Goal: Transaction & Acquisition: Book appointment/travel/reservation

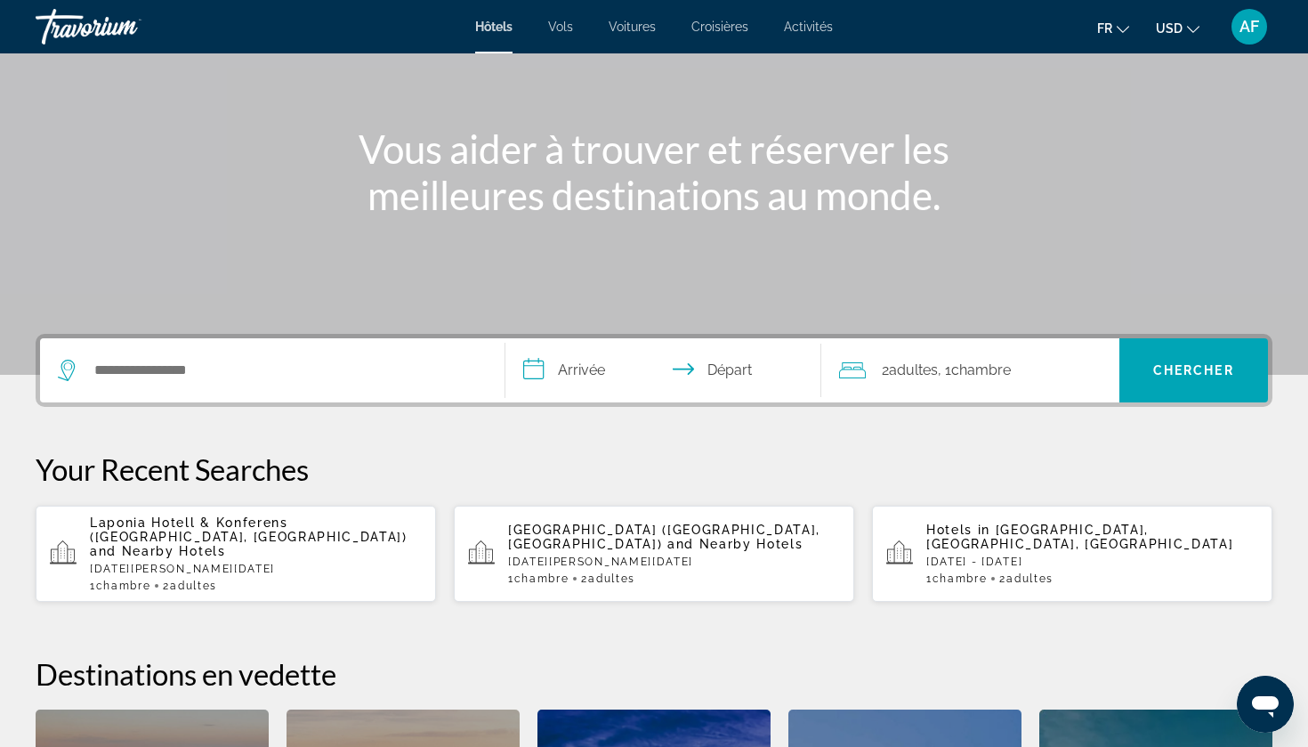
scroll to position [158, 0]
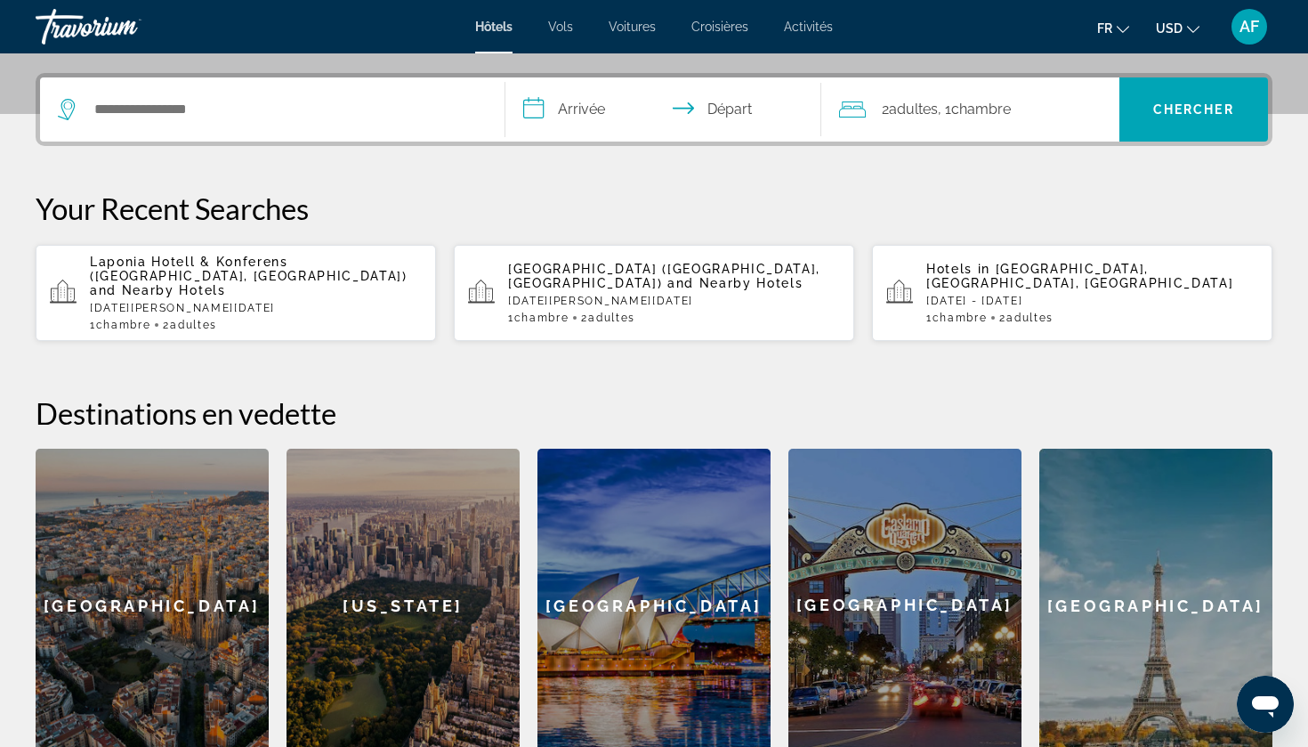
scroll to position [404, 0]
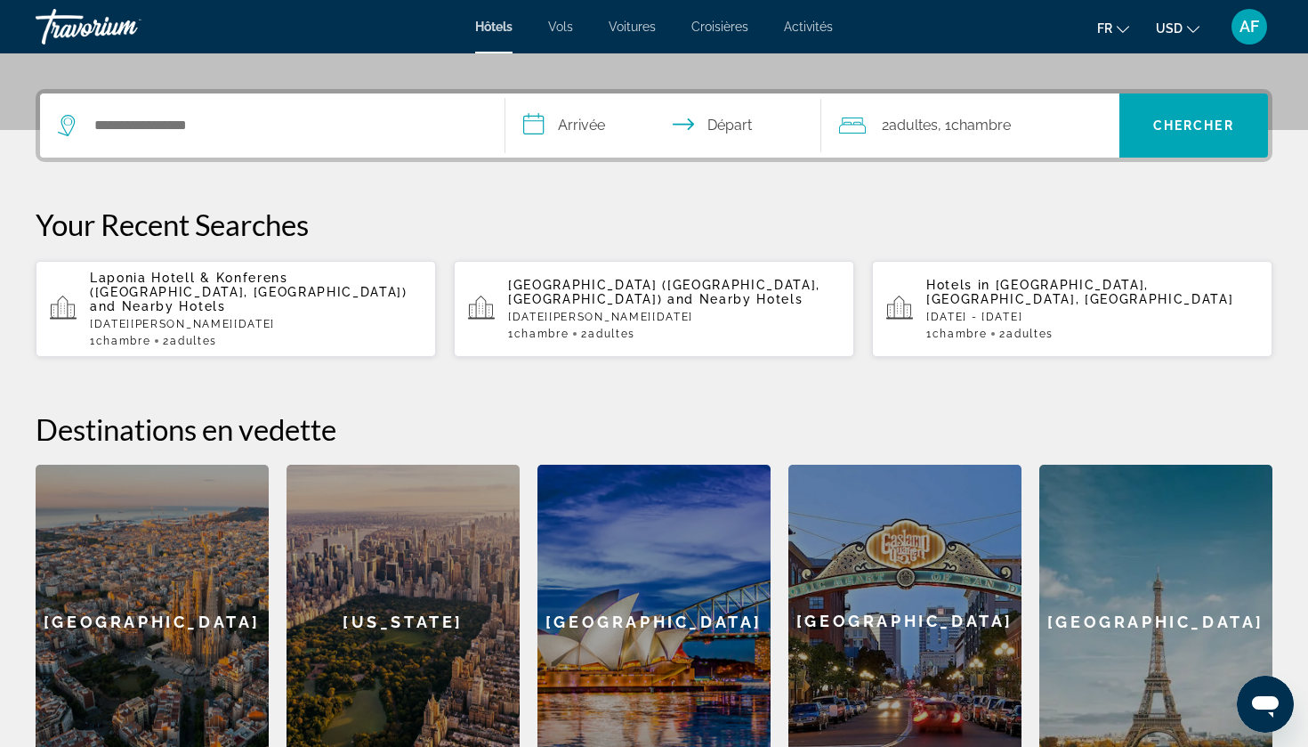
click at [1048, 311] on p "[DATE] - [DATE]" at bounding box center [1093, 317] width 332 height 12
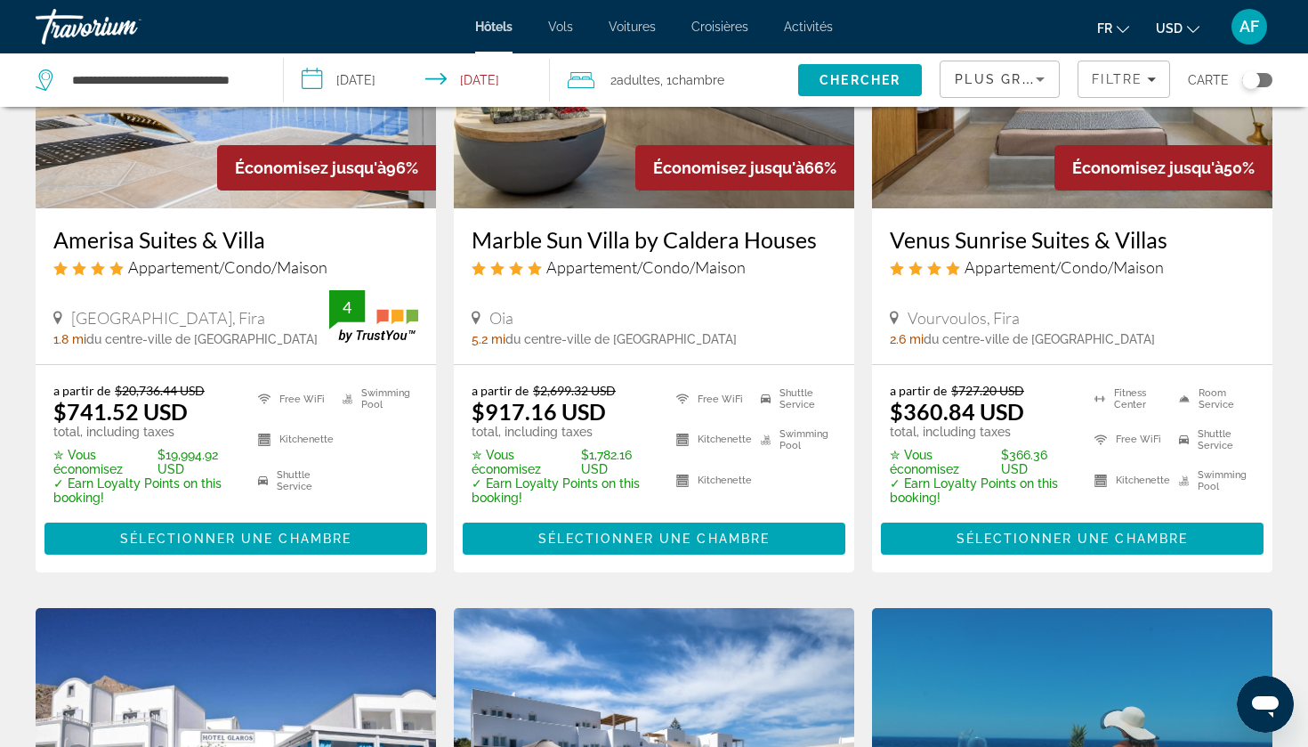
scroll to position [247, 0]
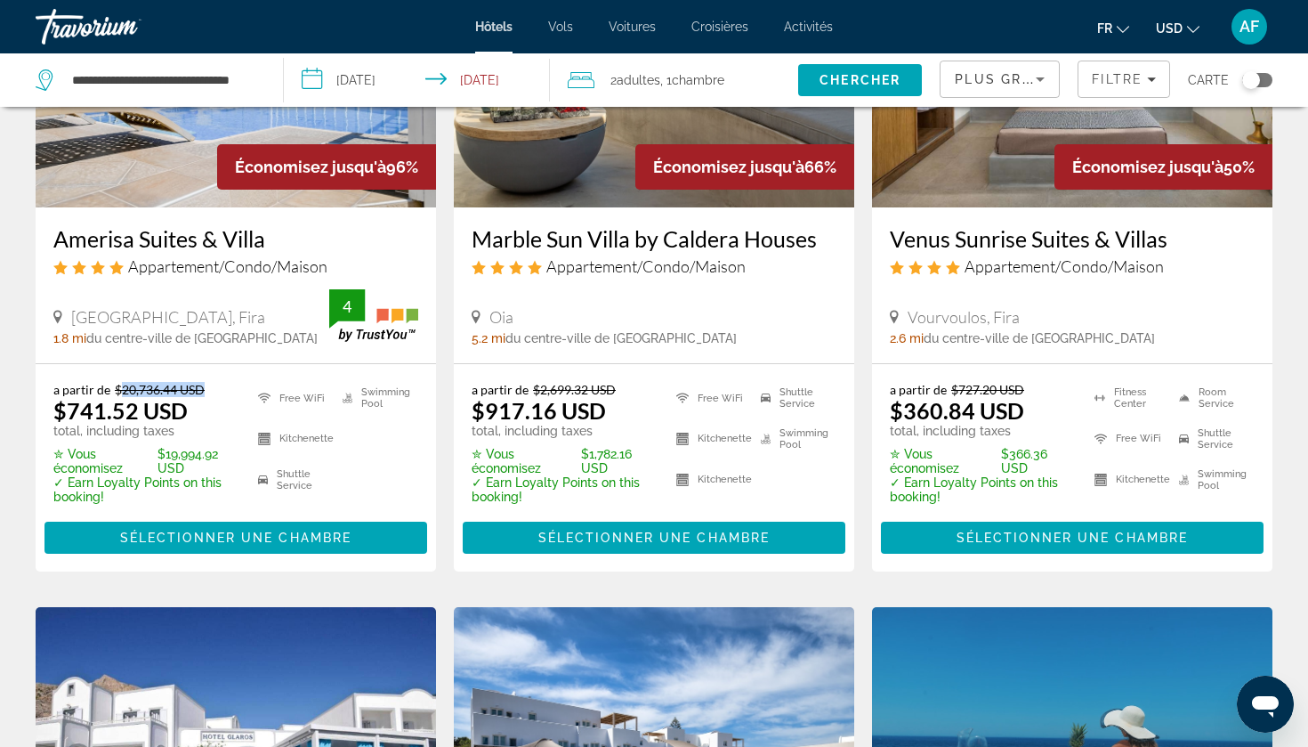
drag, startPoint x: 118, startPoint y: 390, endPoint x: 202, endPoint y: 388, distance: 83.7
click at [202, 388] on del "$20,736.44 USD" at bounding box center [160, 389] width 90 height 15
drag, startPoint x: 71, startPoint y: 416, endPoint x: 166, endPoint y: 410, distance: 94.5
click at [166, 410] on ins "$741.52 USD" at bounding box center [120, 410] width 134 height 27
click at [189, 409] on div "a partir de $20,736.44 USD $741.52 USD total, including taxes" at bounding box center [144, 410] width 182 height 56
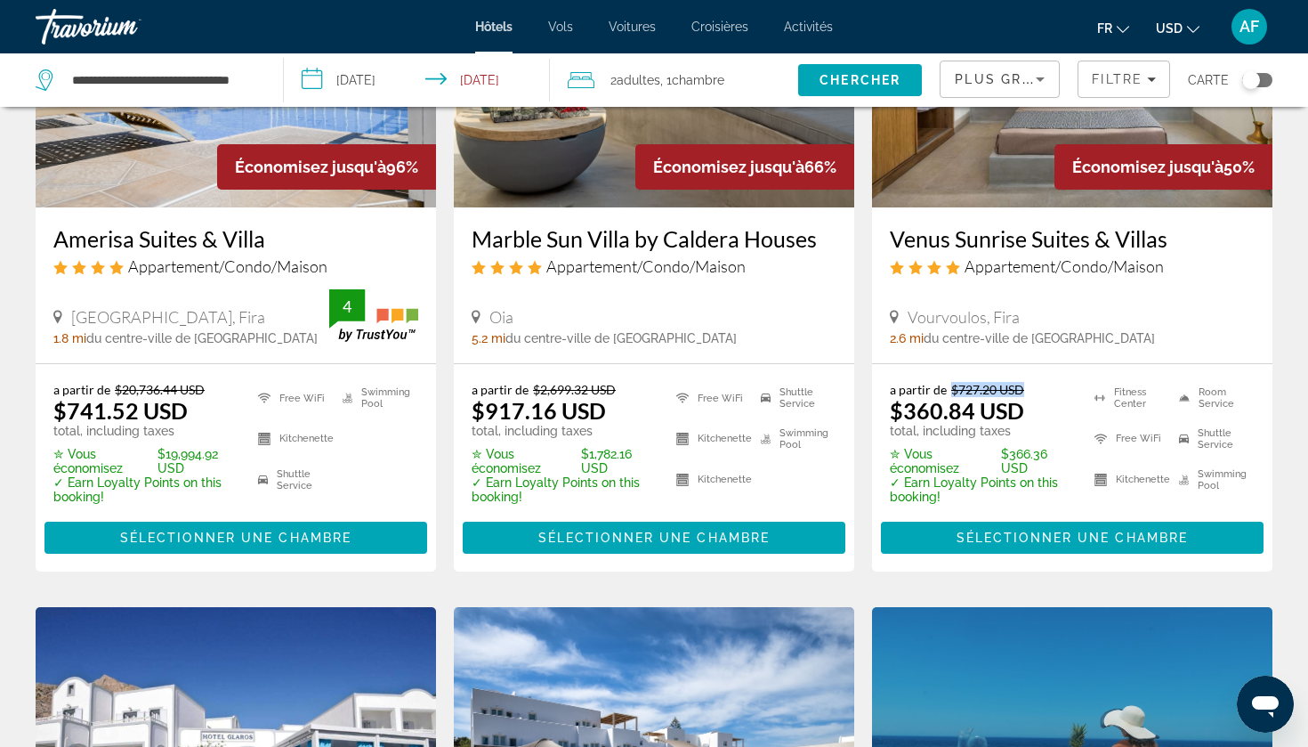
drag, startPoint x: 951, startPoint y: 392, endPoint x: 1023, endPoint y: 387, distance: 71.3
click at [1023, 387] on del "$727.20 USD" at bounding box center [987, 389] width 73 height 15
drag, startPoint x: 899, startPoint y: 415, endPoint x: 1011, endPoint y: 407, distance: 112.4
click at [1011, 407] on ins "$360.84 USD" at bounding box center [957, 410] width 134 height 27
click at [1113, 31] on button "fr English Español Français Italiano Português русский" at bounding box center [1113, 28] width 32 height 26
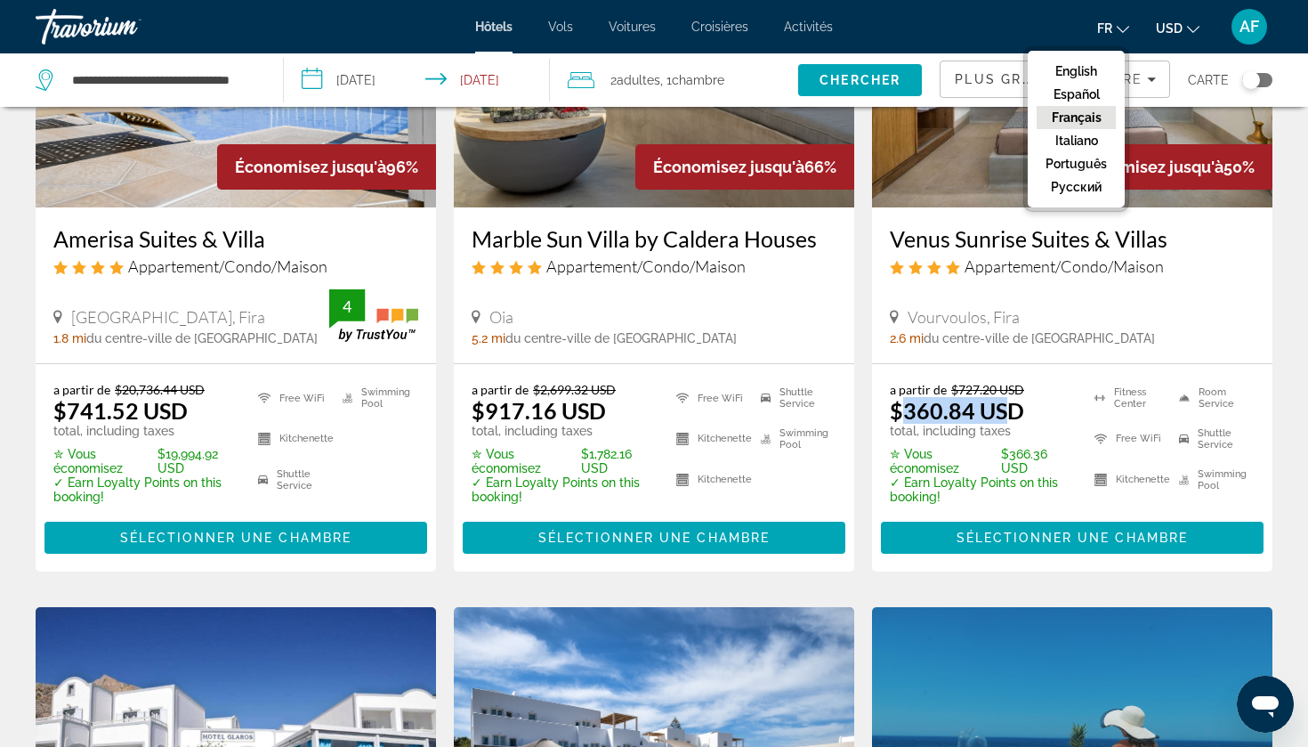
click at [1179, 28] on span "USD" at bounding box center [1169, 28] width 27 height 14
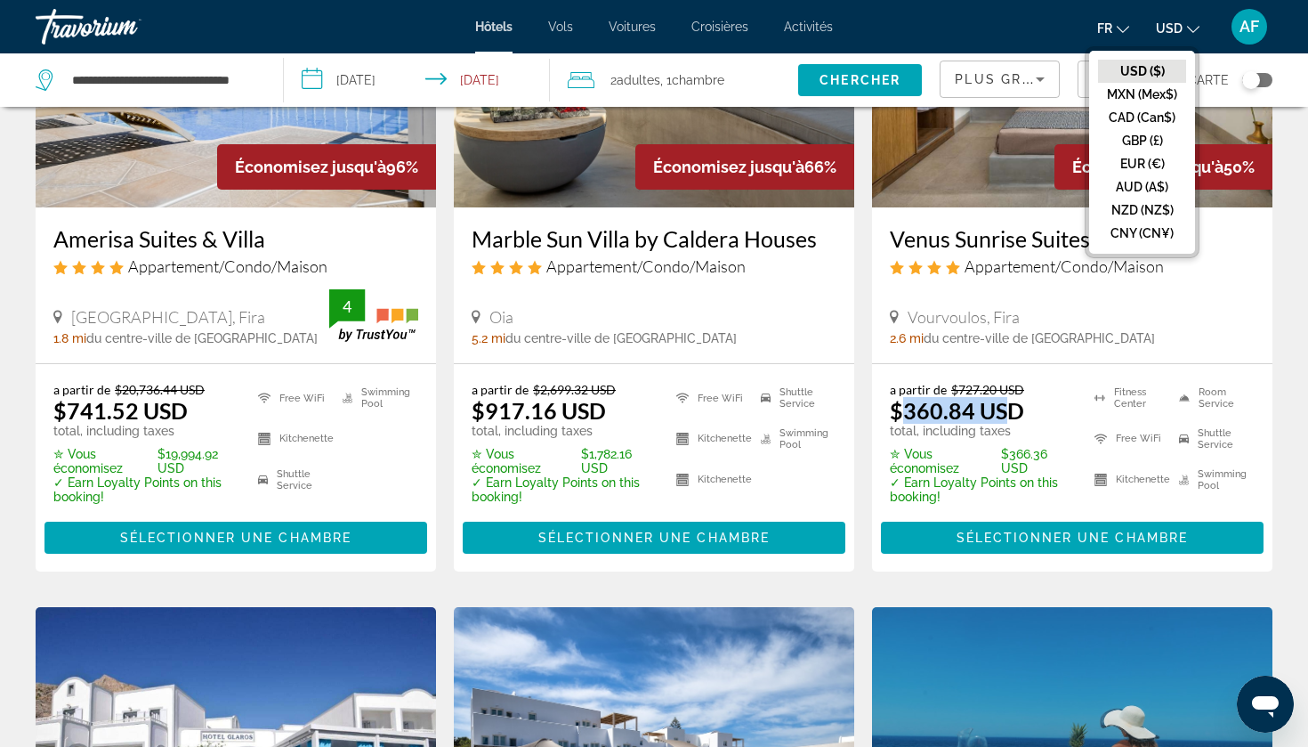
click at [1114, 26] on button "fr English Español Français Italiano Português русский" at bounding box center [1113, 28] width 32 height 26
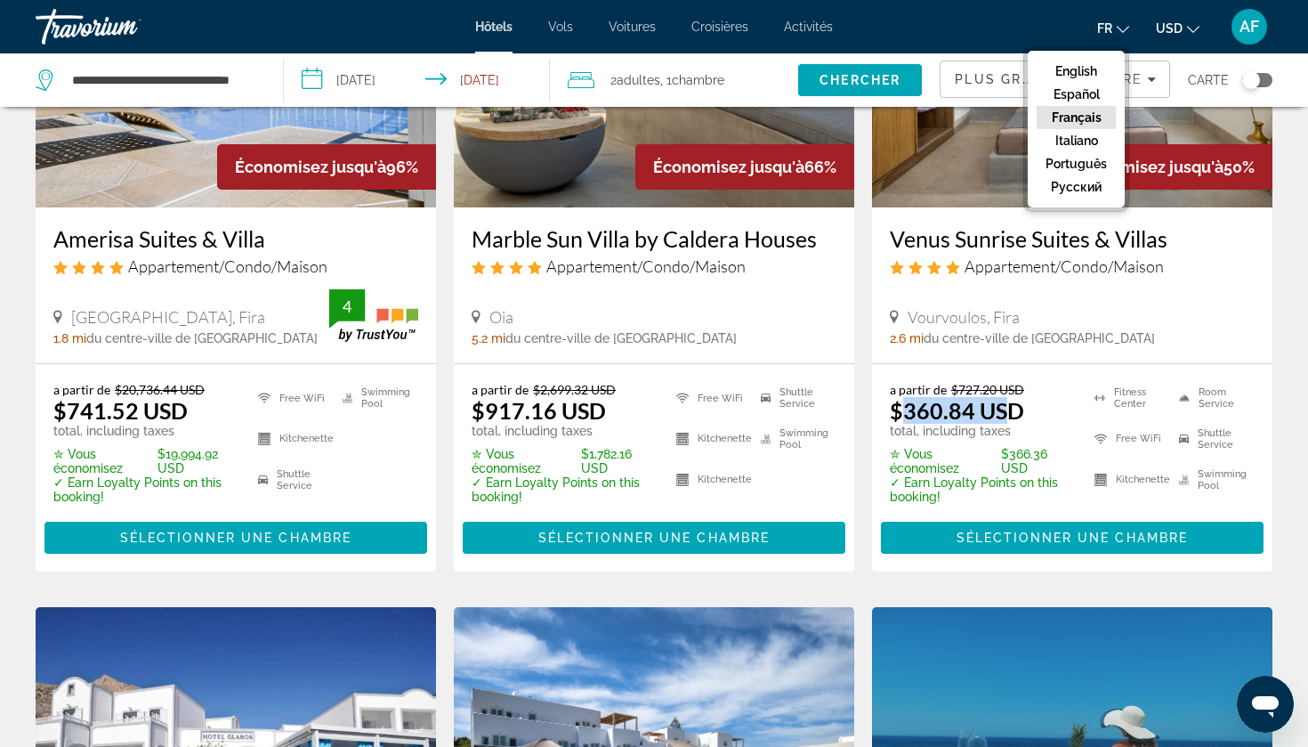
click at [1175, 23] on span "USD" at bounding box center [1169, 28] width 27 height 14
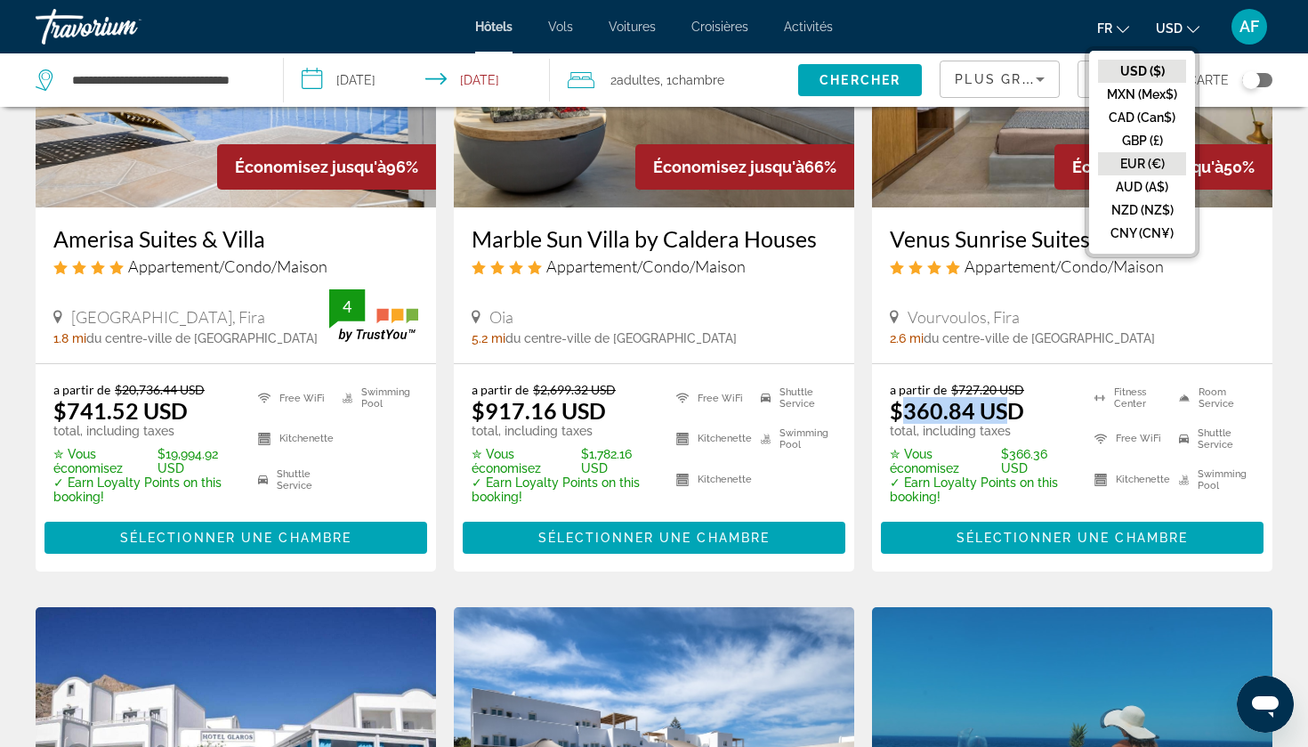
click at [1144, 158] on button "EUR (€)" at bounding box center [1142, 163] width 88 height 23
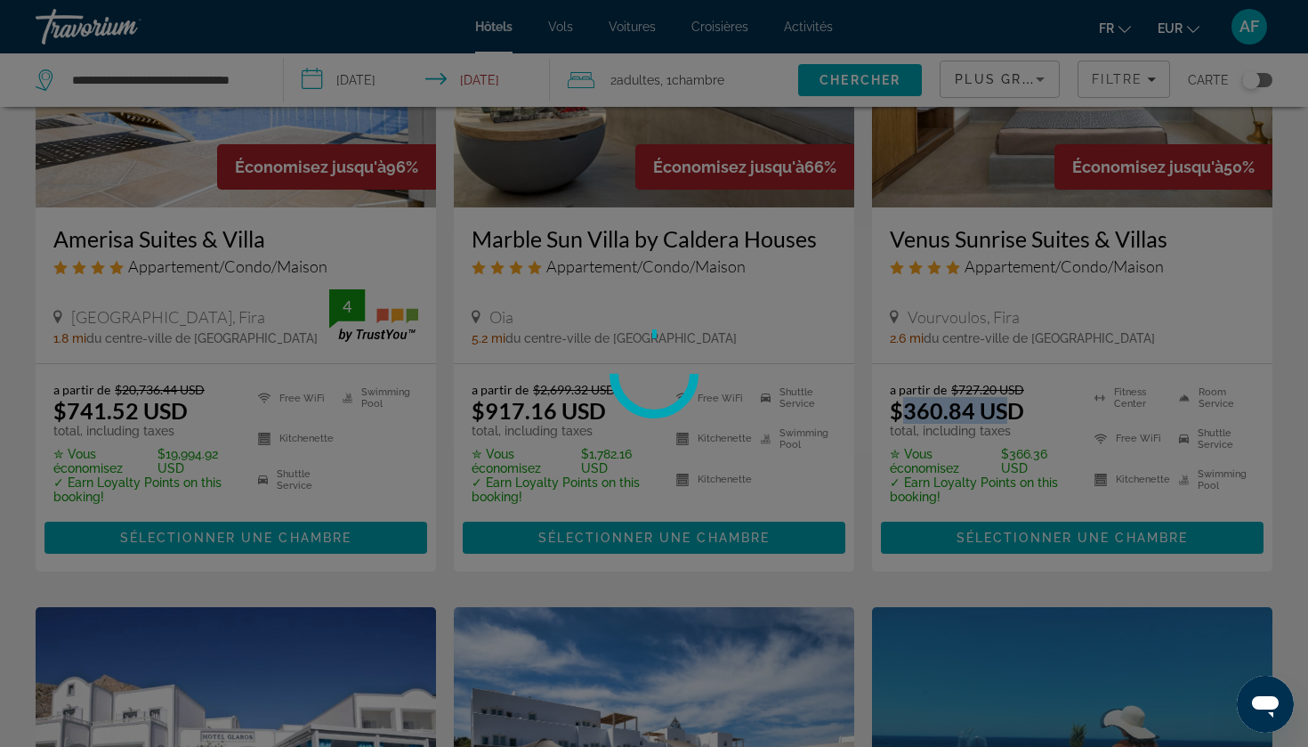
scroll to position [0, 0]
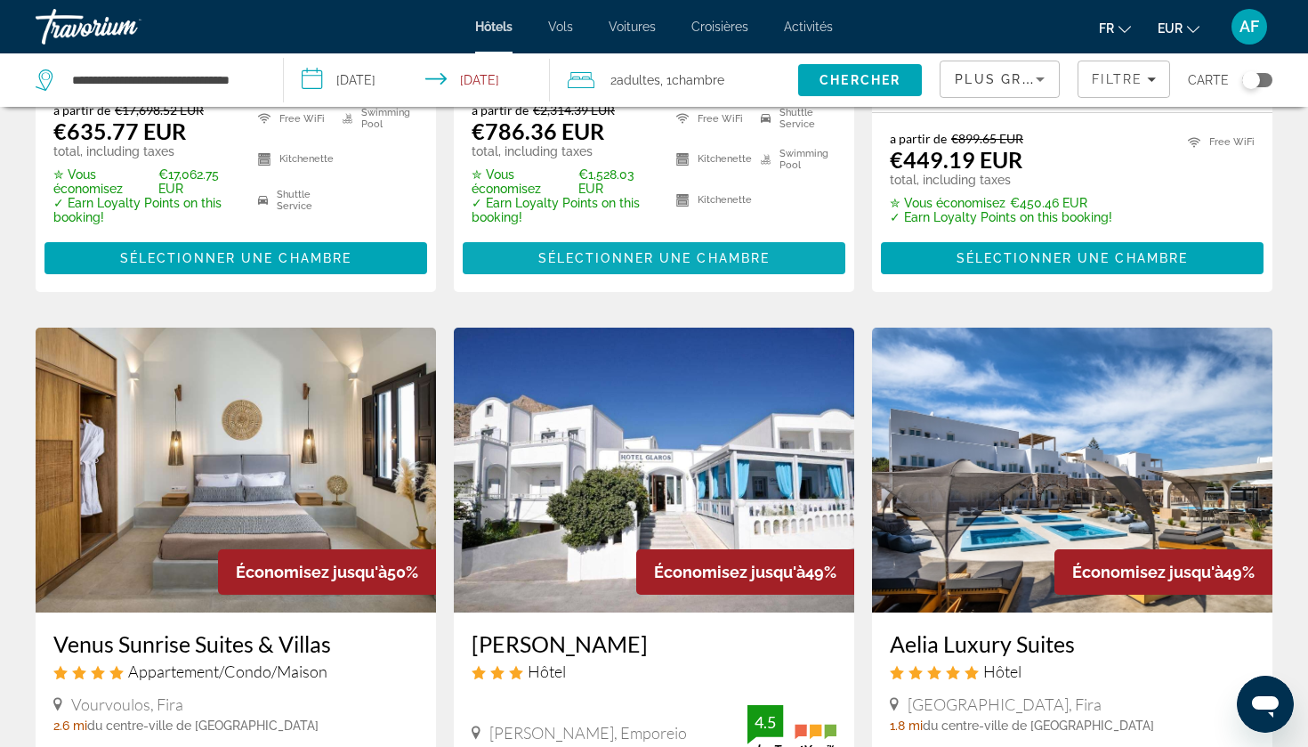
scroll to position [501, 0]
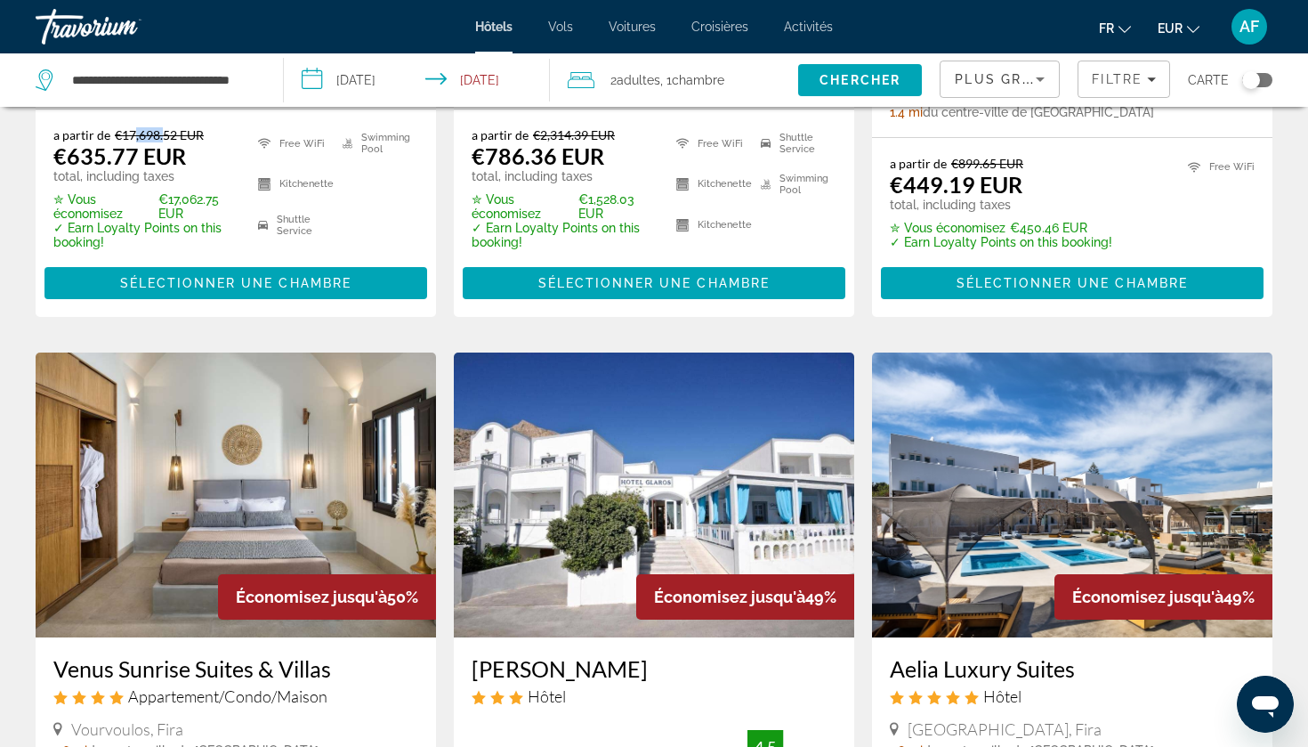
drag, startPoint x: 135, startPoint y: 133, endPoint x: 163, endPoint y: 133, distance: 27.6
click at [163, 133] on del "€17,698.52 EUR" at bounding box center [159, 134] width 89 height 15
click at [191, 313] on div "a partir de €17,698.52 EUR €635.77 EUR total, including taxes ✮ Vous économisez…" at bounding box center [236, 212] width 401 height 207
drag, startPoint x: 91, startPoint y: 154, endPoint x: 121, endPoint y: 154, distance: 30.3
click at [121, 154] on ins "€635.77 EUR" at bounding box center [119, 155] width 133 height 27
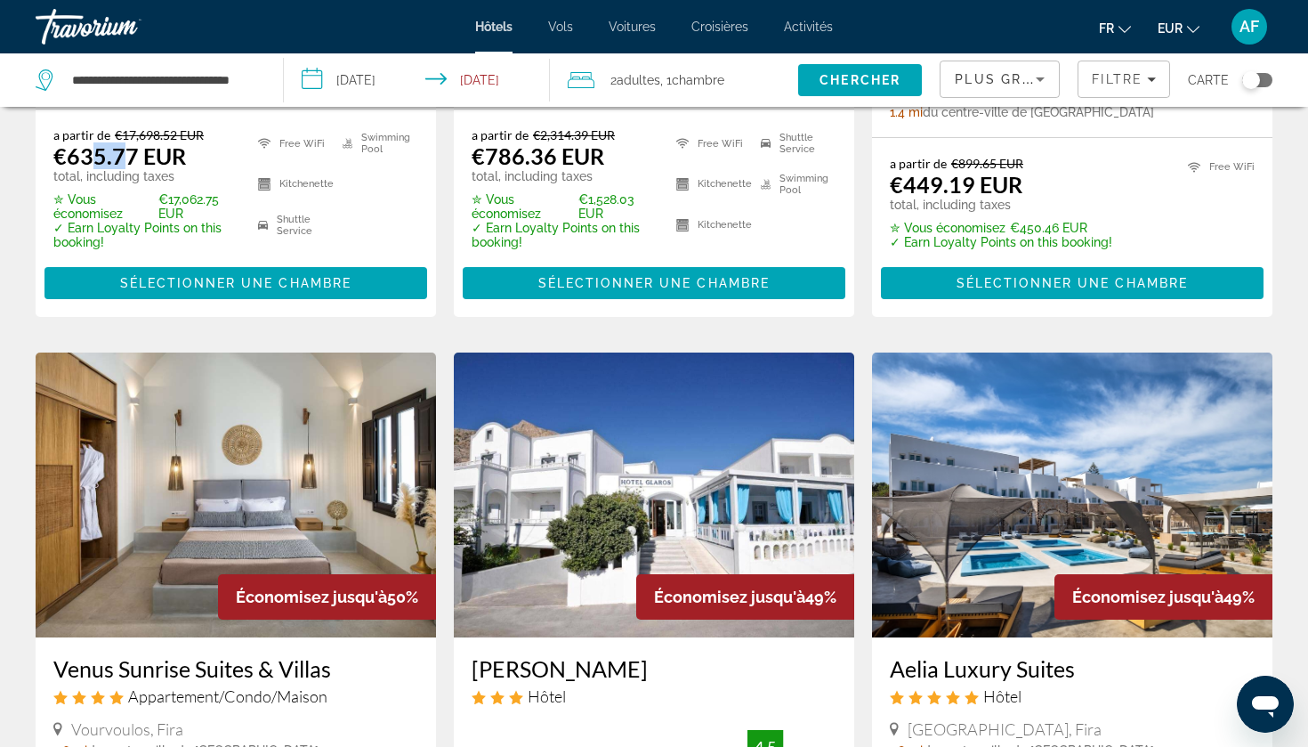
click at [121, 154] on ins "€635.77 EUR" at bounding box center [119, 155] width 133 height 27
drag, startPoint x: 68, startPoint y: 157, endPoint x: 122, endPoint y: 157, distance: 54.3
click at [122, 157] on ins "€635.77 EUR" at bounding box center [119, 155] width 133 height 27
